Goal: Task Accomplishment & Management: Manage account settings

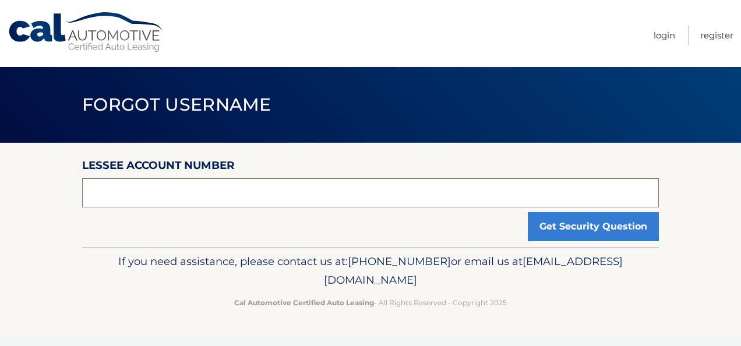
click at [352, 196] on input "text" at bounding box center [370, 192] width 576 height 29
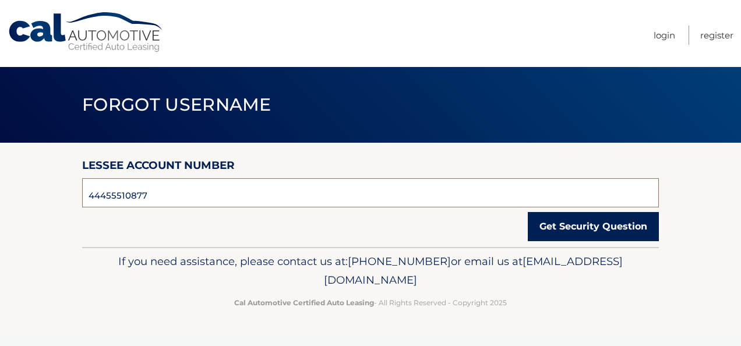
type input "44455510877"
click at [581, 228] on button "Get Security Question" at bounding box center [592, 226] width 131 height 29
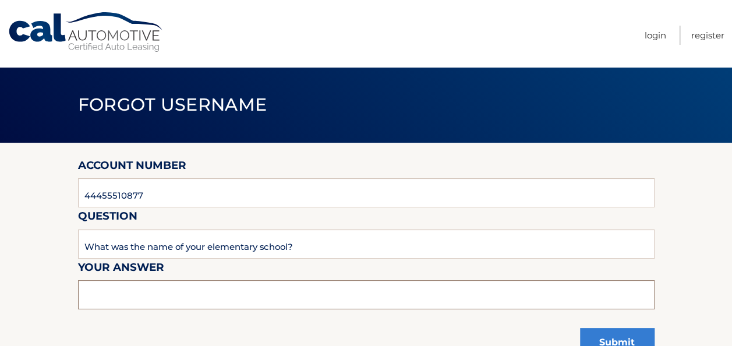
click at [286, 295] on input "text" at bounding box center [366, 294] width 576 height 29
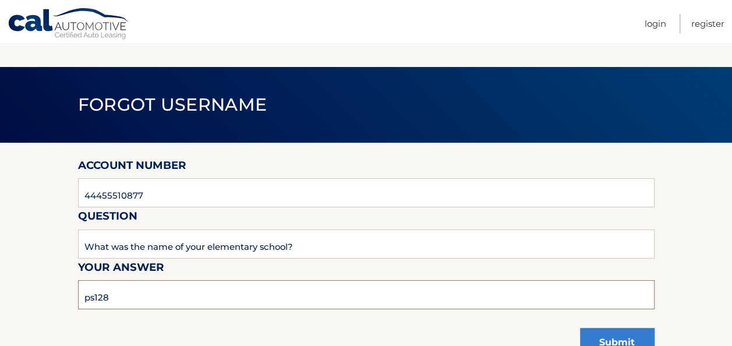
scroll to position [105, 0]
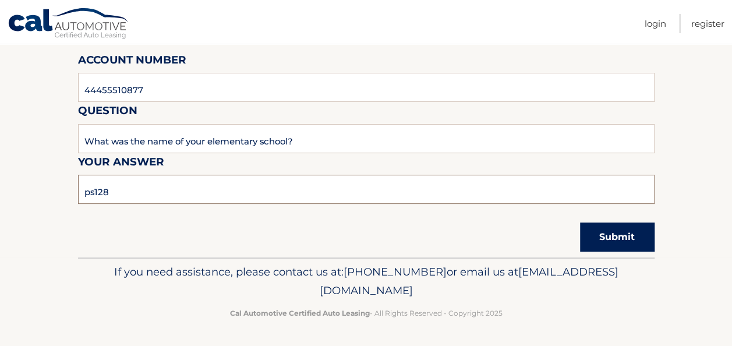
type input "ps128"
click at [612, 226] on button "Submit" at bounding box center [617, 236] width 75 height 29
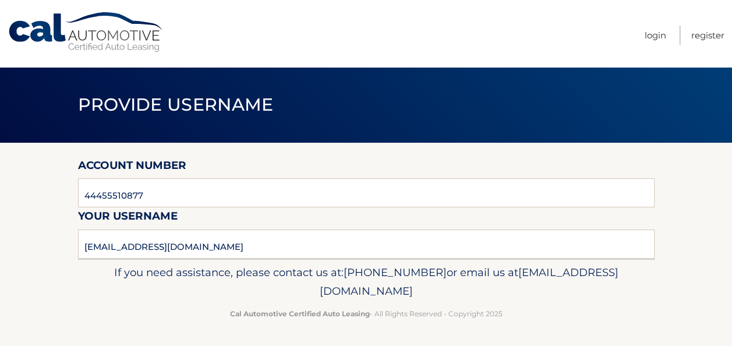
scroll to position [1, 0]
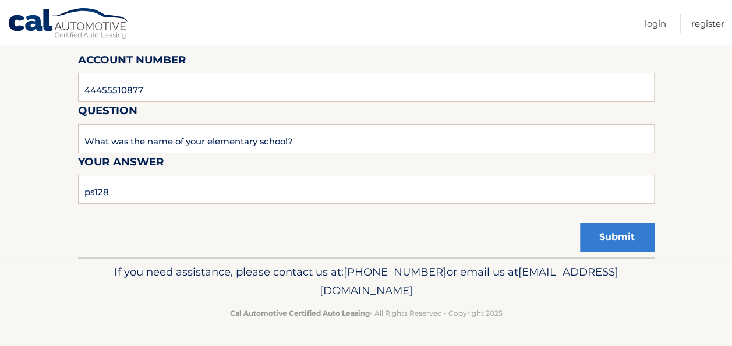
scroll to position [105, 0]
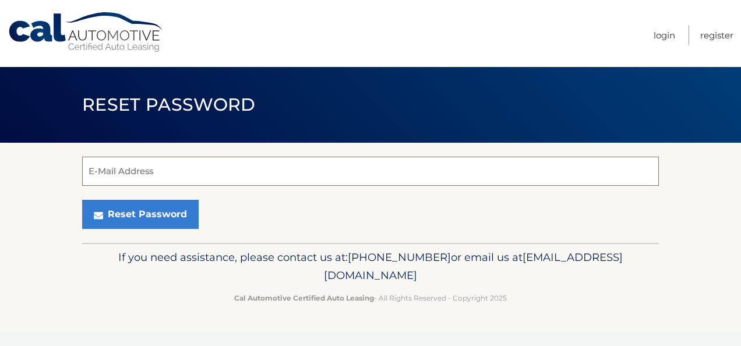
click at [293, 172] on input "E-Mail Address" at bounding box center [370, 171] width 576 height 29
type input "Jrosecontracting@gmail.com"
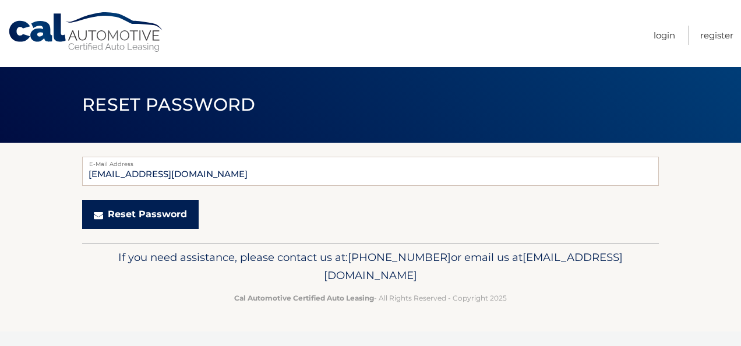
click at [166, 217] on button "Reset Password" at bounding box center [140, 214] width 116 height 29
